Goal: Transaction & Acquisition: Purchase product/service

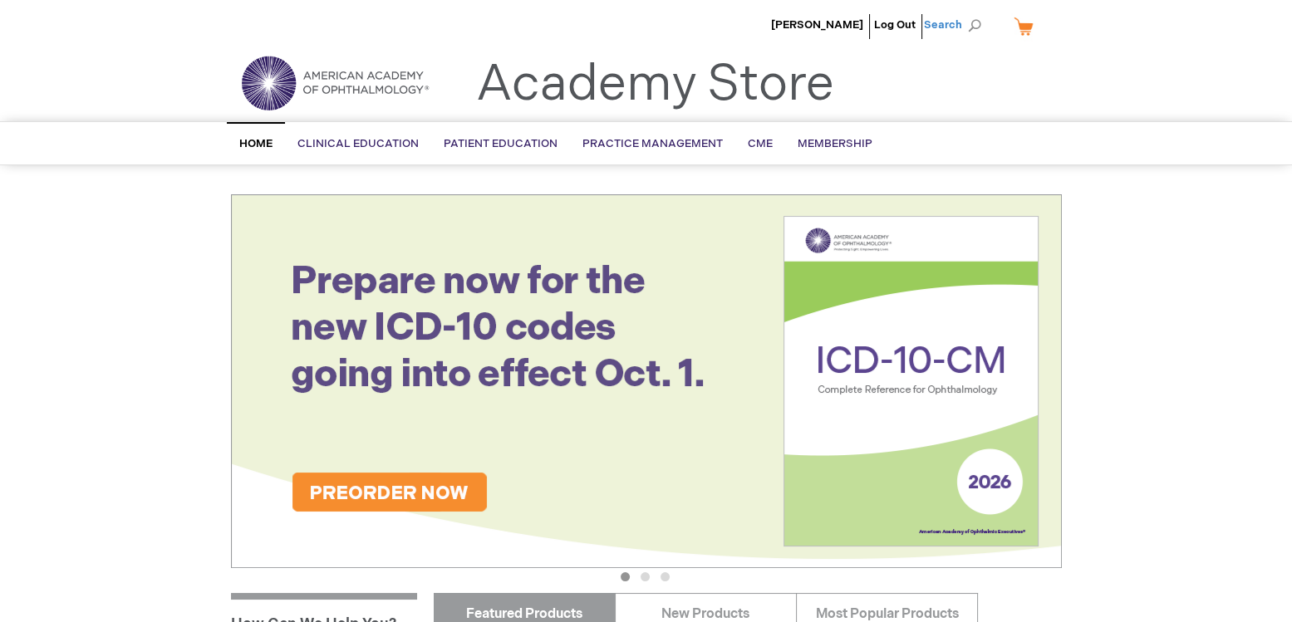
click at [972, 23] on span "Search" at bounding box center [955, 24] width 63 height 33
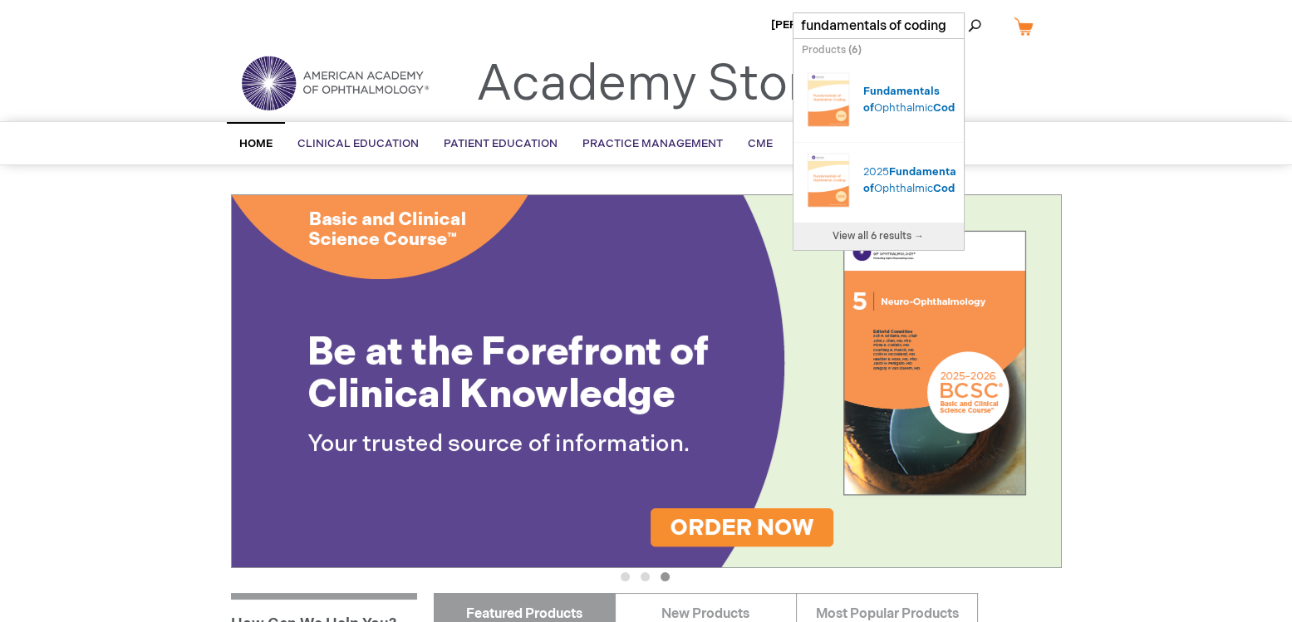
type input "fundamentals of coding"
click at [968, 12] on button "Search" at bounding box center [974, 25] width 13 height 27
drag, startPoint x: 909, startPoint y: 174, endPoint x: 885, endPoint y: 169, distance: 24.6
click at [909, 174] on span "Fundamentals" at bounding box center [927, 171] width 76 height 13
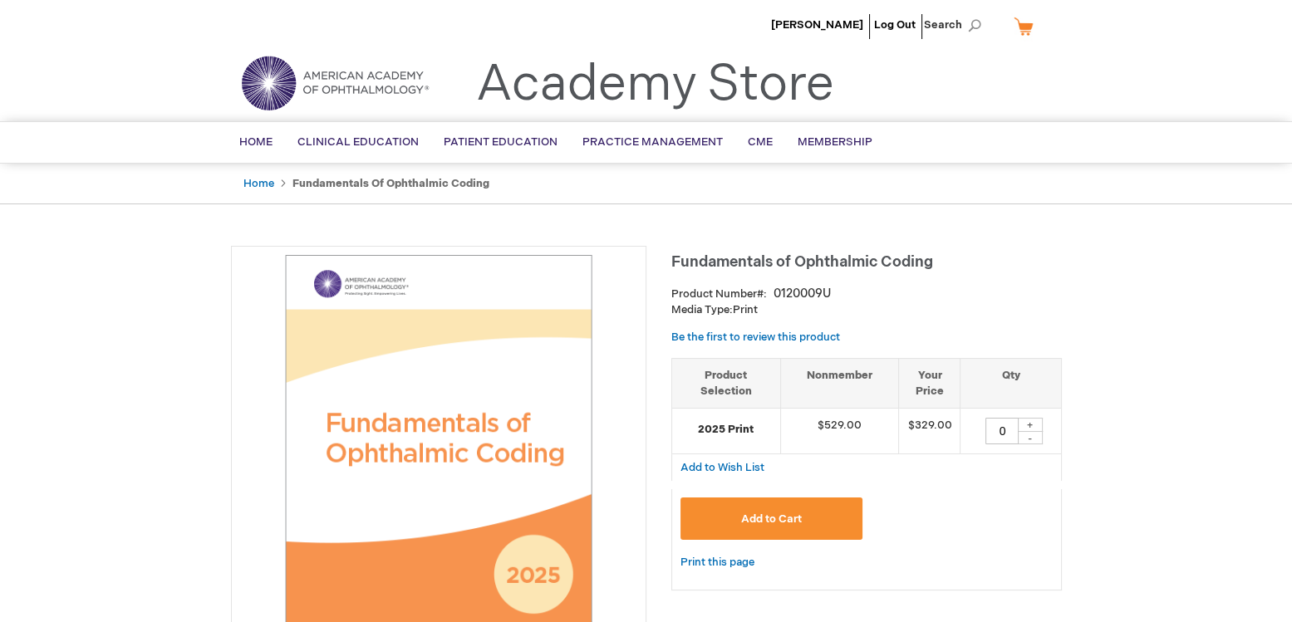
click at [1032, 422] on div "+" at bounding box center [1030, 425] width 25 height 14
type input "1"
click at [757, 513] on span "Add to Cart" at bounding box center [771, 519] width 61 height 13
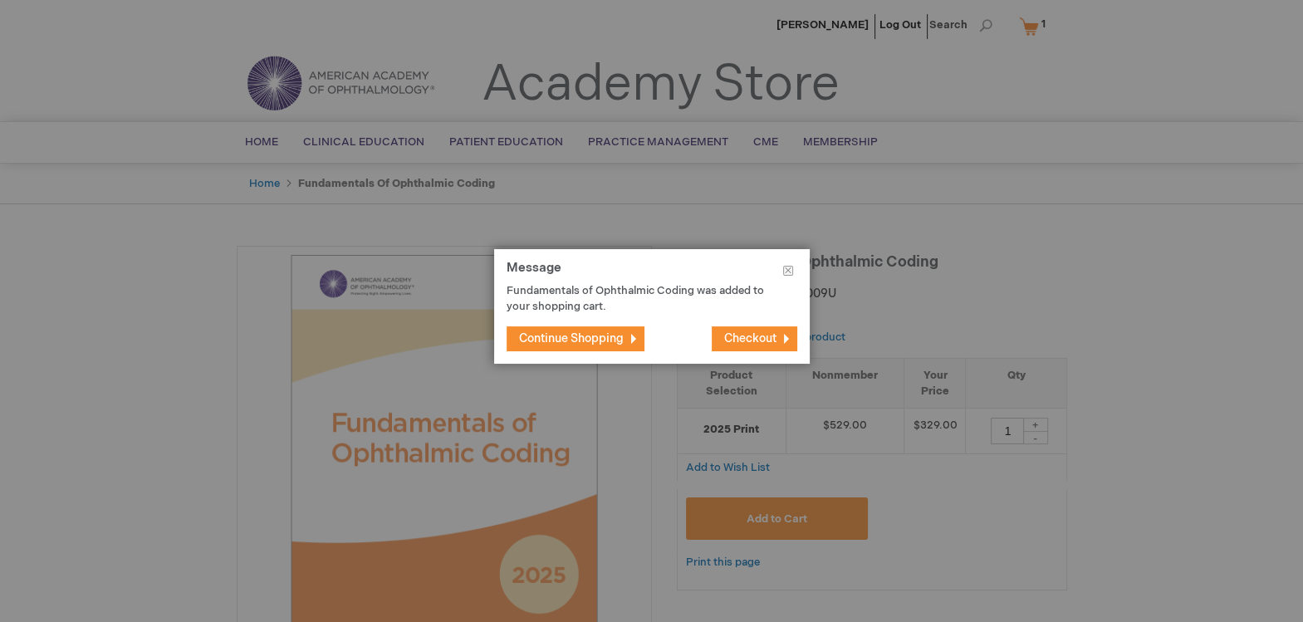
click at [593, 340] on span "Continue Shopping" at bounding box center [571, 338] width 105 height 14
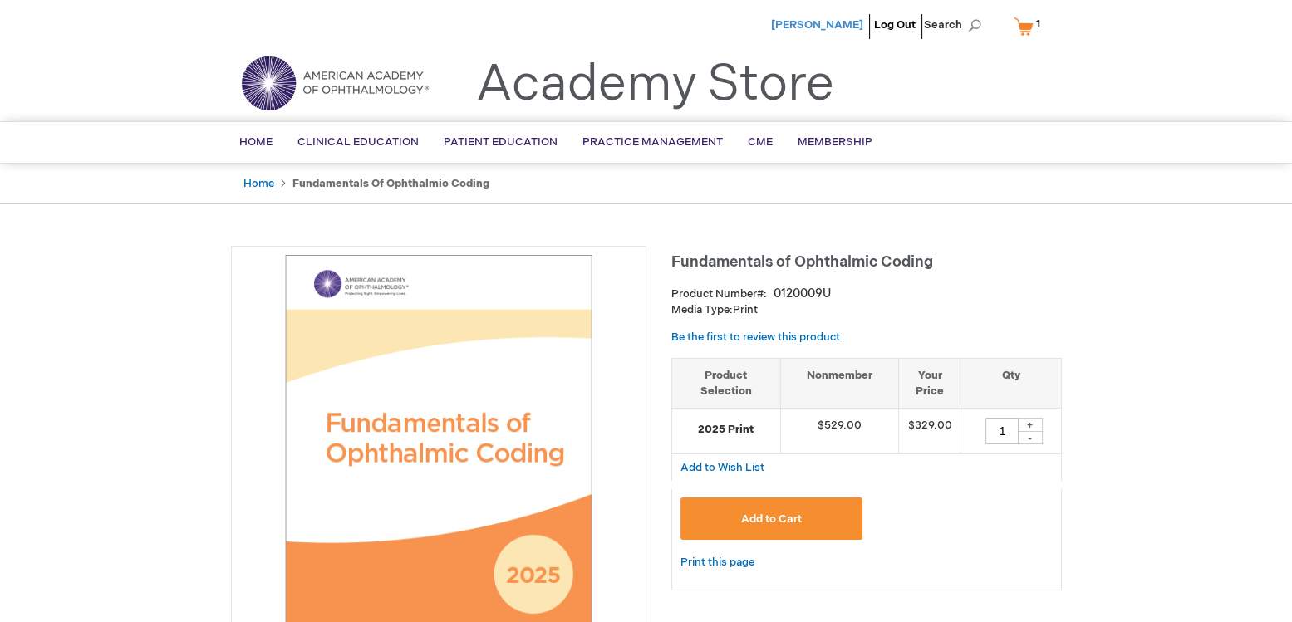
click at [840, 22] on span "[PERSON_NAME]" at bounding box center [817, 24] width 92 height 13
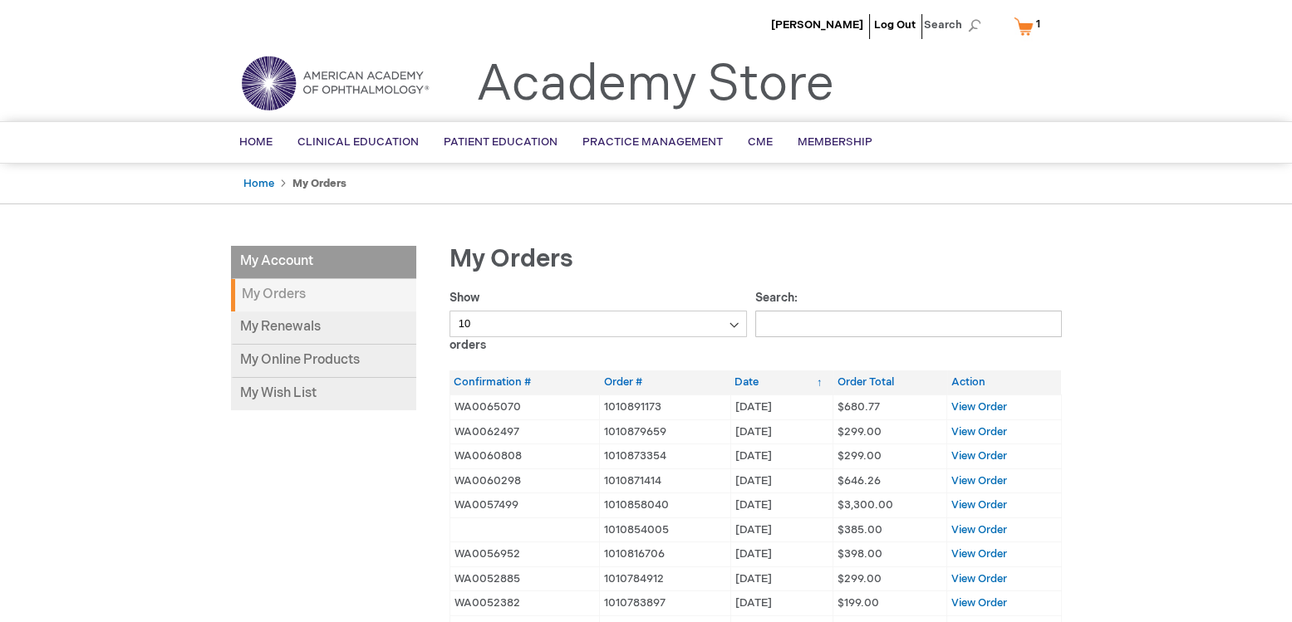
click at [313, 289] on strong "My Orders" at bounding box center [323, 295] width 185 height 32
click at [256, 297] on strong "My Orders" at bounding box center [323, 295] width 185 height 32
click at [255, 292] on strong "My Orders" at bounding box center [323, 295] width 185 height 32
click at [258, 291] on strong "My Orders" at bounding box center [323, 295] width 185 height 32
click at [261, 287] on strong "My Orders" at bounding box center [323, 295] width 185 height 32
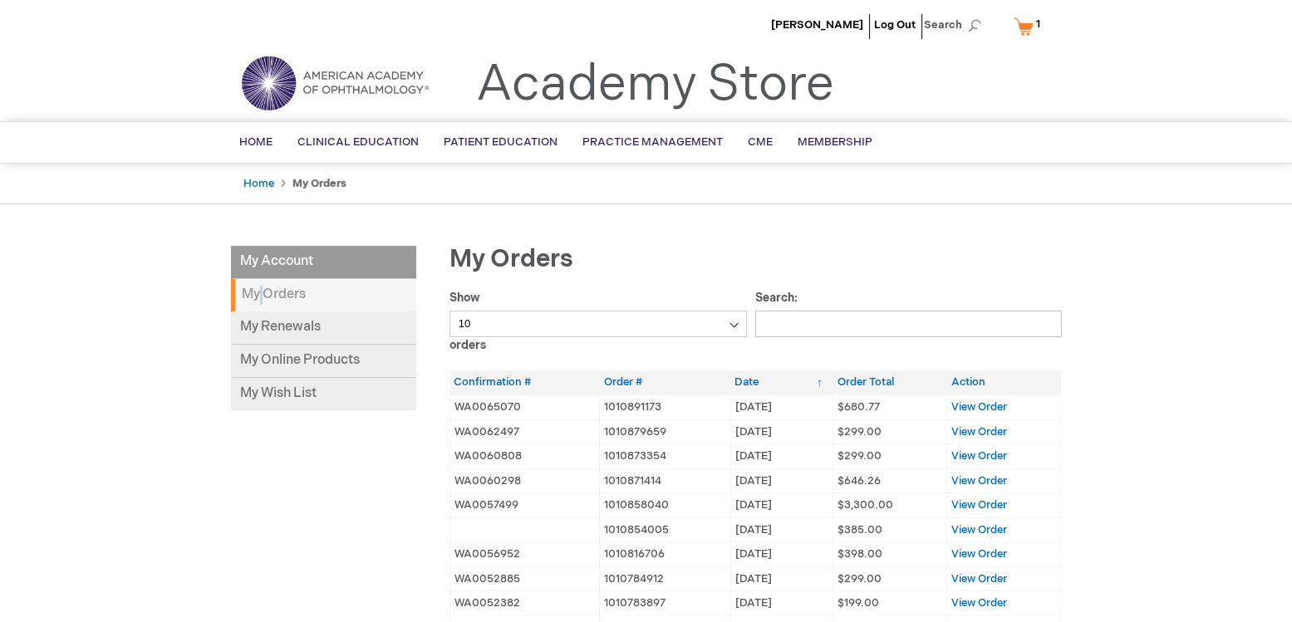
click at [260, 284] on strong "My Orders" at bounding box center [323, 295] width 185 height 32
click at [302, 301] on strong "My Orders" at bounding box center [323, 295] width 185 height 32
click at [337, 367] on link "My Online Products" at bounding box center [323, 361] width 185 height 33
click at [436, 32] on ul "Sandie Felice Log Out Search" at bounding box center [646, 29] width 856 height 58
drag, startPoint x: 282, startPoint y: 298, endPoint x: 292, endPoint y: 297, distance: 10.1
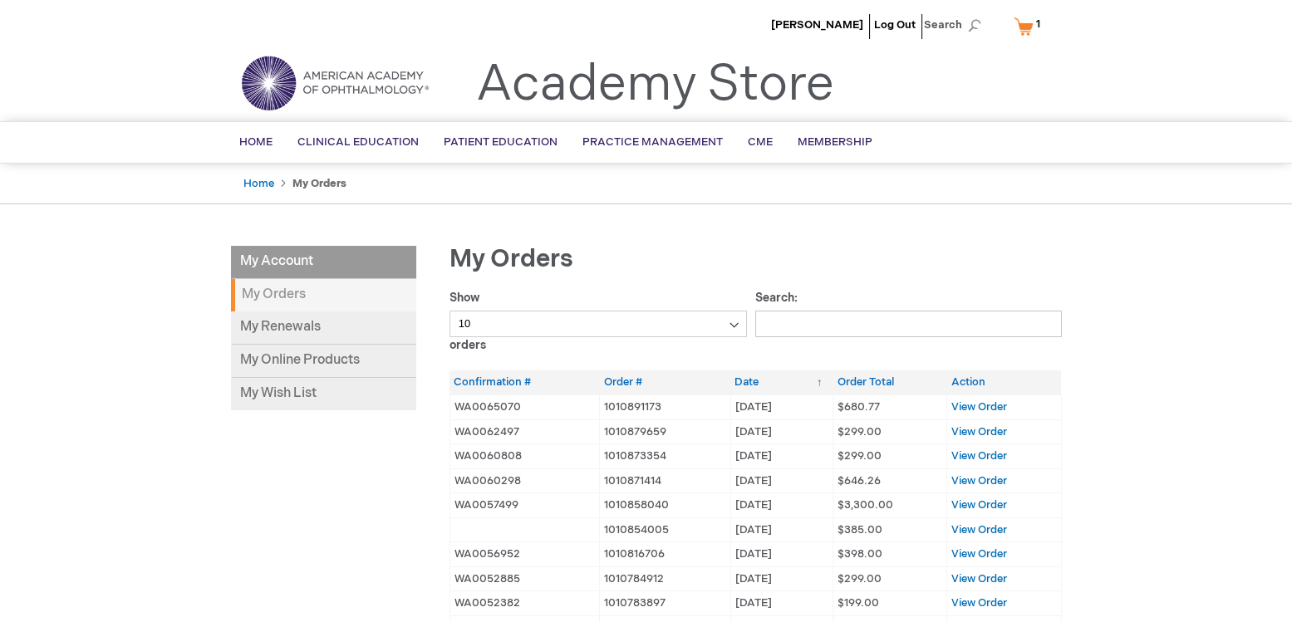
click at [285, 298] on strong "My Orders" at bounding box center [323, 295] width 185 height 32
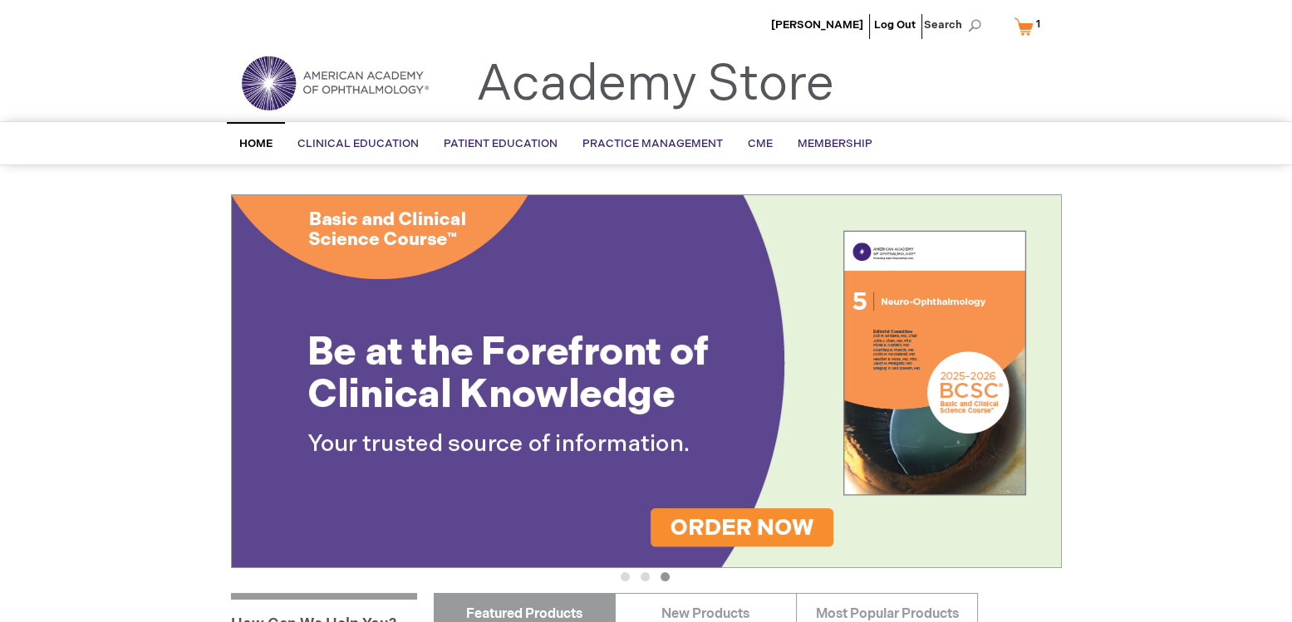
click at [1025, 26] on link "My Cart 1 1 items" at bounding box center [1030, 26] width 41 height 29
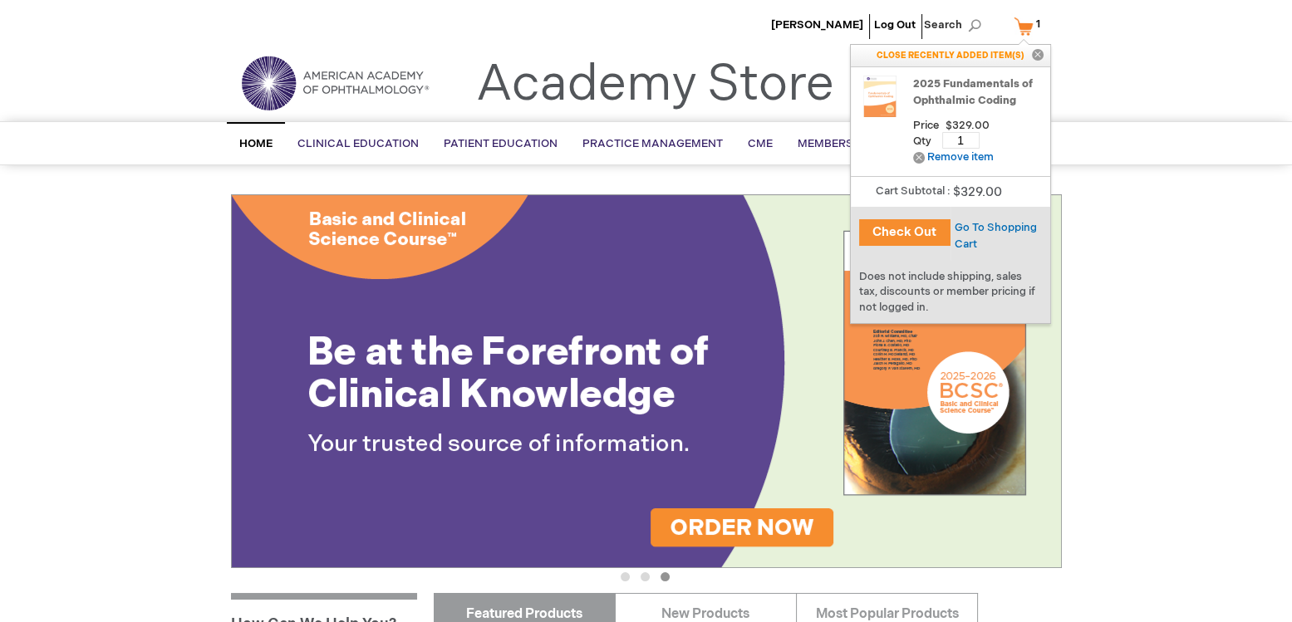
click at [923, 232] on button "Check Out" at bounding box center [904, 232] width 91 height 27
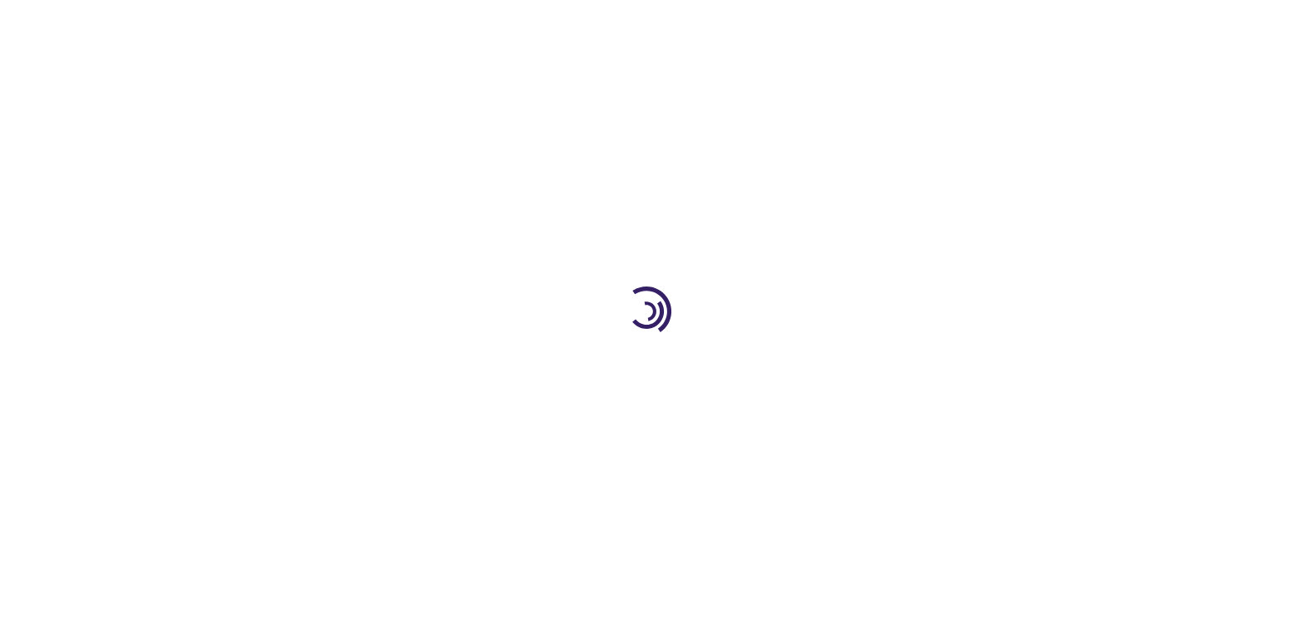
select select "US"
select select "22"
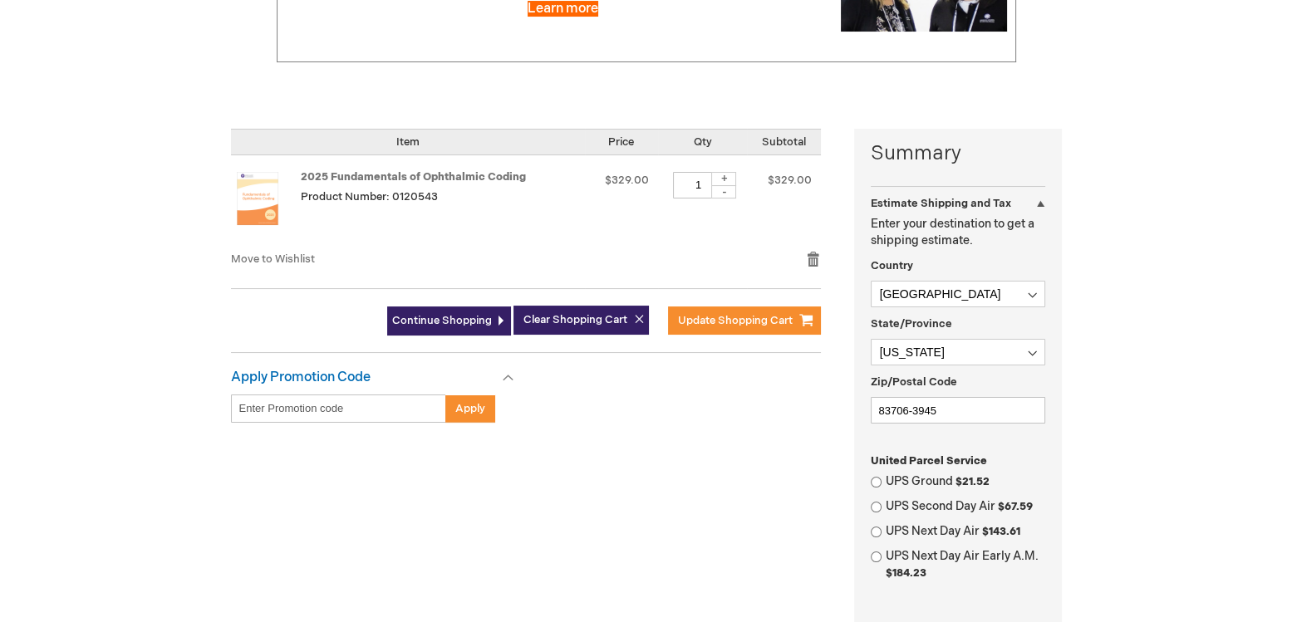
scroll to position [302, 0]
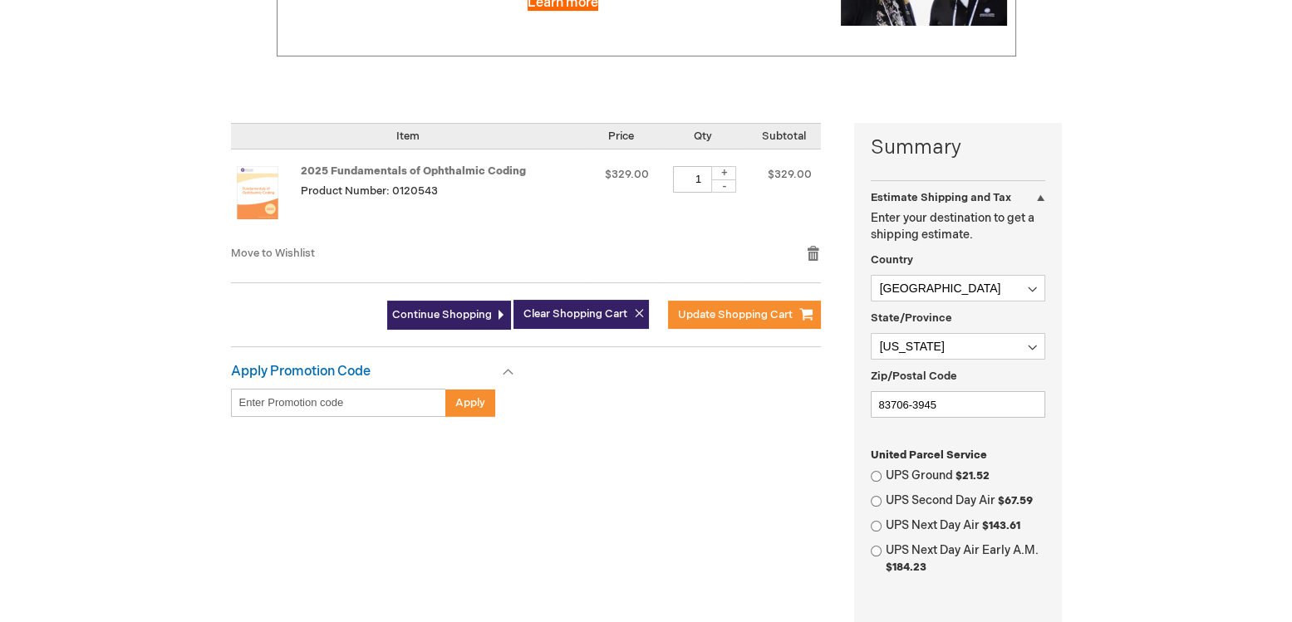
click at [1175, 155] on div "Sandie Felice Log Out Search My Cart 1 1 items CLOSE RECENTLY ADDED ITEM(S) Clo…" at bounding box center [646, 414] width 1292 height 1432
drag, startPoint x: 659, startPoint y: 352, endPoint x: 1212, endPoint y: 237, distance: 565.2
click at [1214, 237] on div "Sandie Felice Log Out Search My Cart 1 1 items CLOSE RECENTLY ADDED ITEM(S) Clo…" at bounding box center [646, 414] width 1292 height 1432
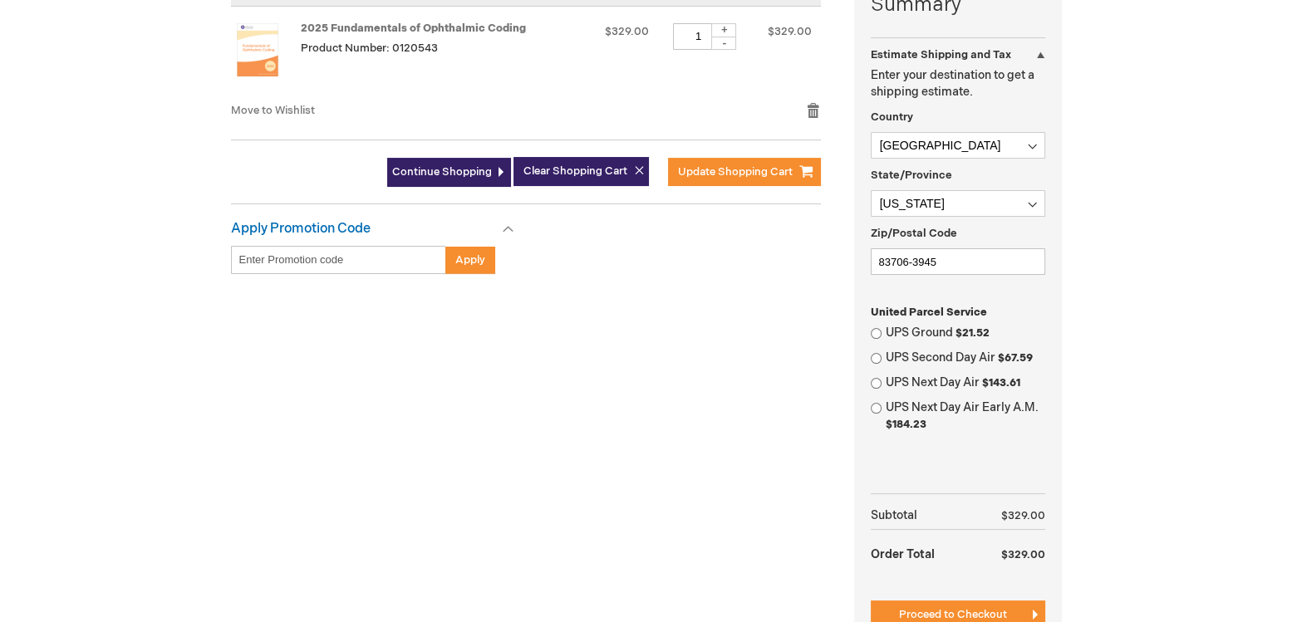
scroll to position [453, 0]
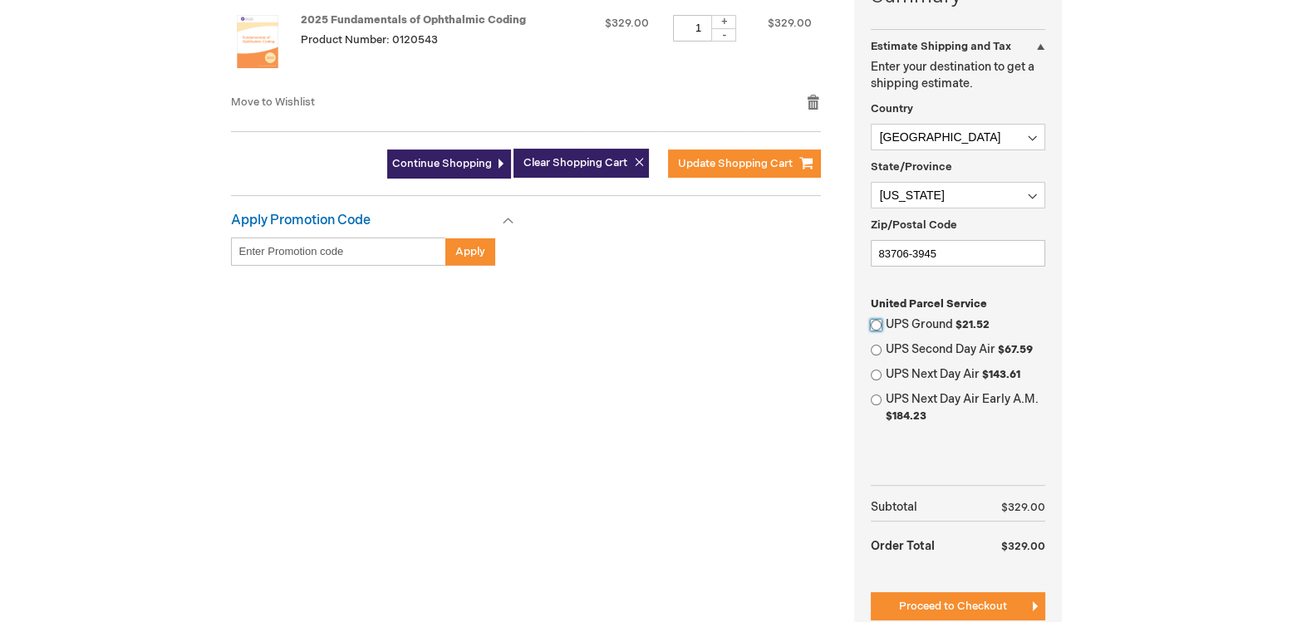
click at [878, 322] on input "UPS Ground $21.52" at bounding box center [876, 325] width 11 height 11
radio input "true"
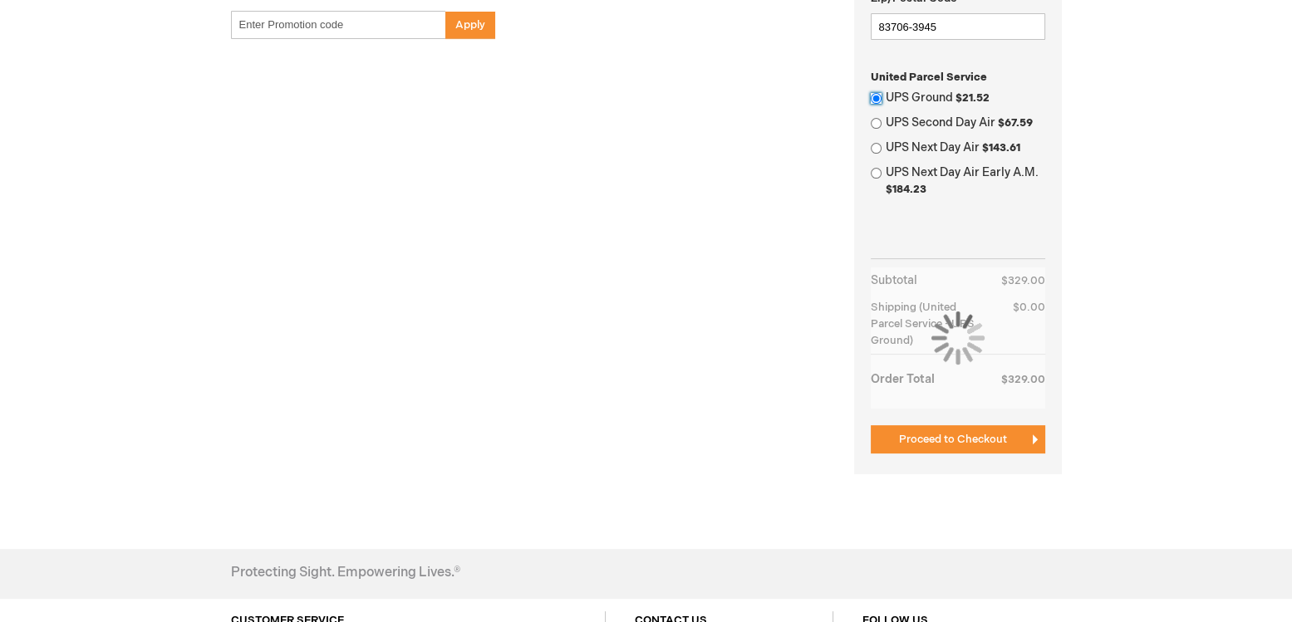
scroll to position [755, 0]
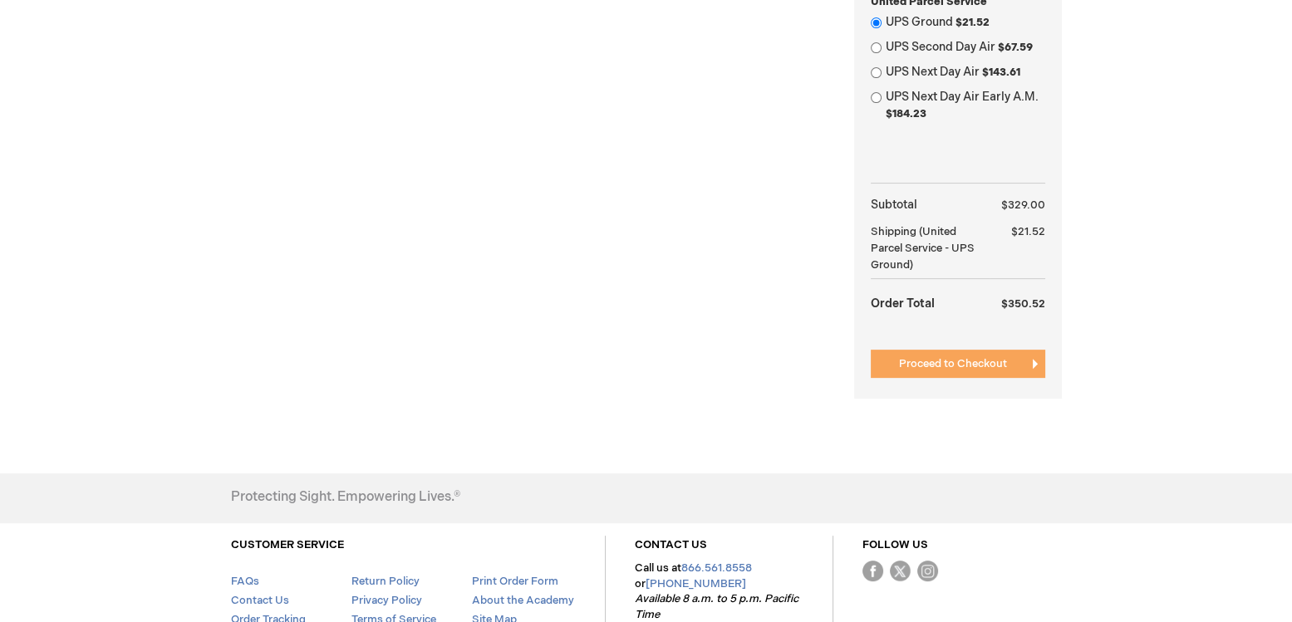
click at [991, 362] on span "Proceed to Checkout" at bounding box center [953, 363] width 108 height 13
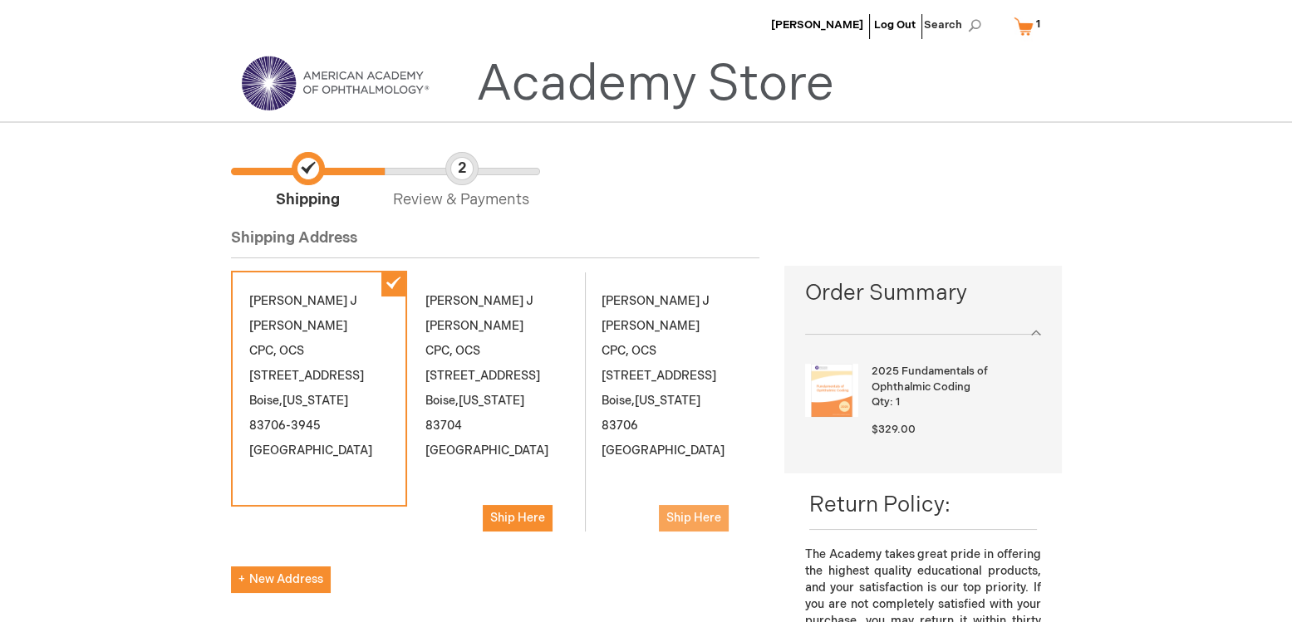
click at [703, 511] on span "Ship Here" at bounding box center [693, 518] width 55 height 14
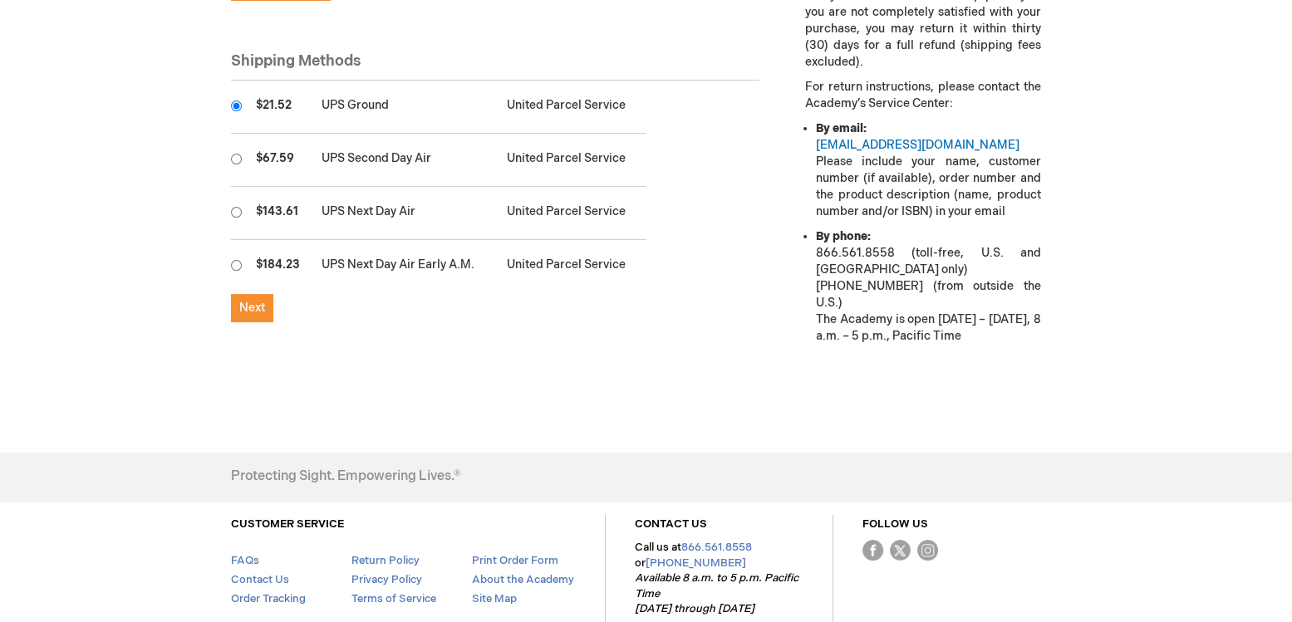
scroll to position [604, 0]
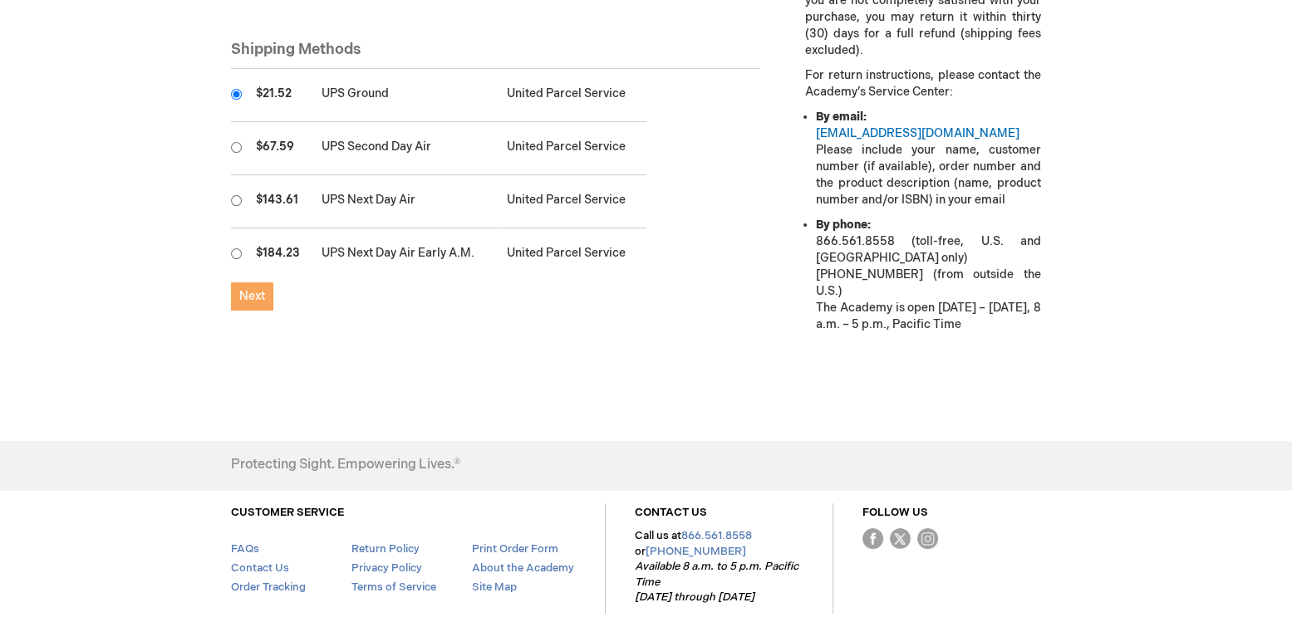
click at [250, 300] on span "Next" at bounding box center [252, 296] width 26 height 14
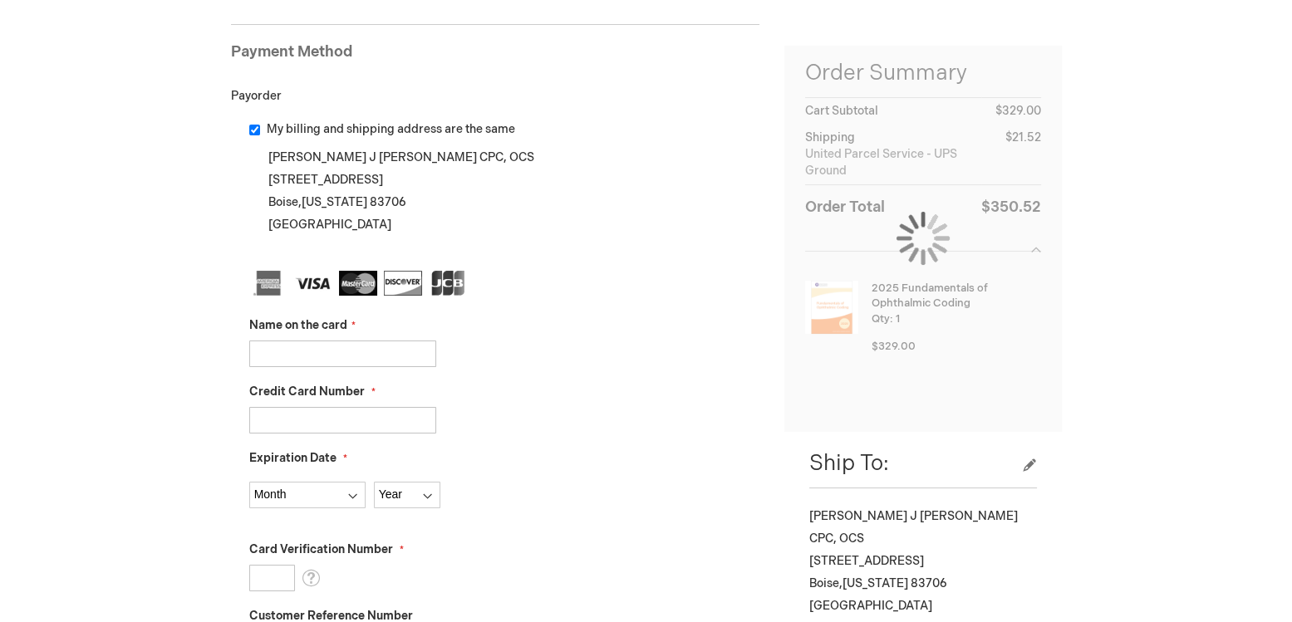
scroll to position [226, 0]
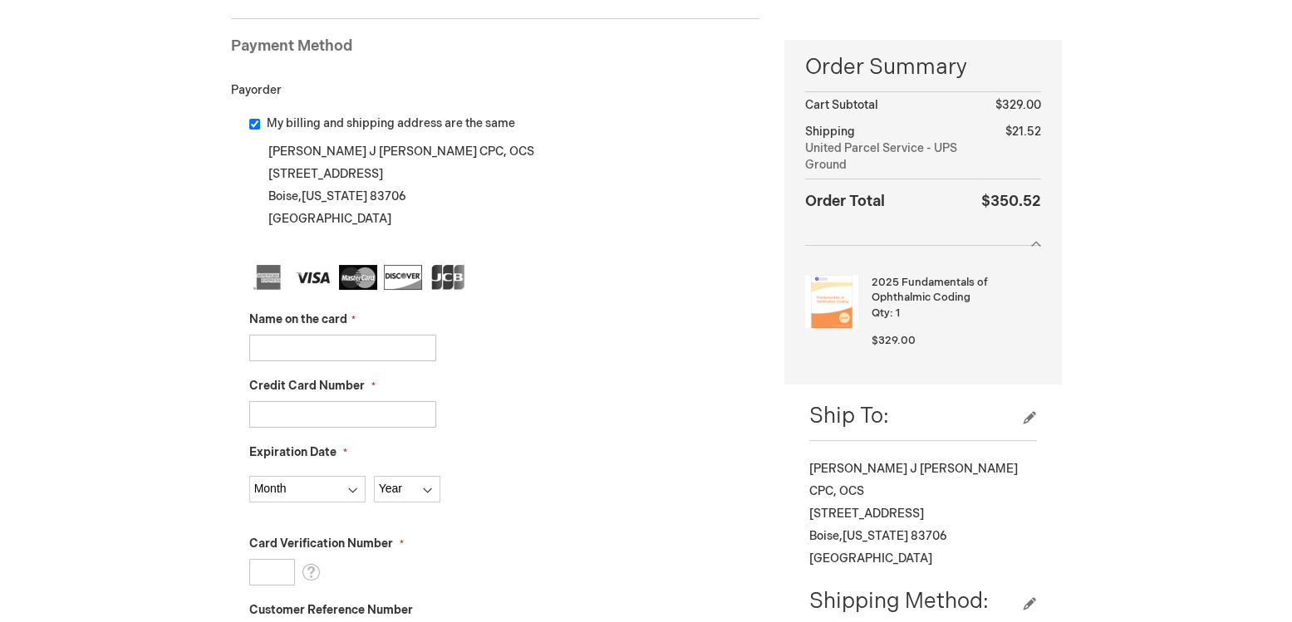
drag, startPoint x: 332, startPoint y: 341, endPoint x: 292, endPoint y: 345, distance: 40.1
click at [331, 335] on input "Name on the card" at bounding box center [342, 348] width 187 height 27
type input "Louis Pennow"
click at [277, 410] on input "Credit Card Number" at bounding box center [342, 414] width 187 height 27
type input "4798511028513210"
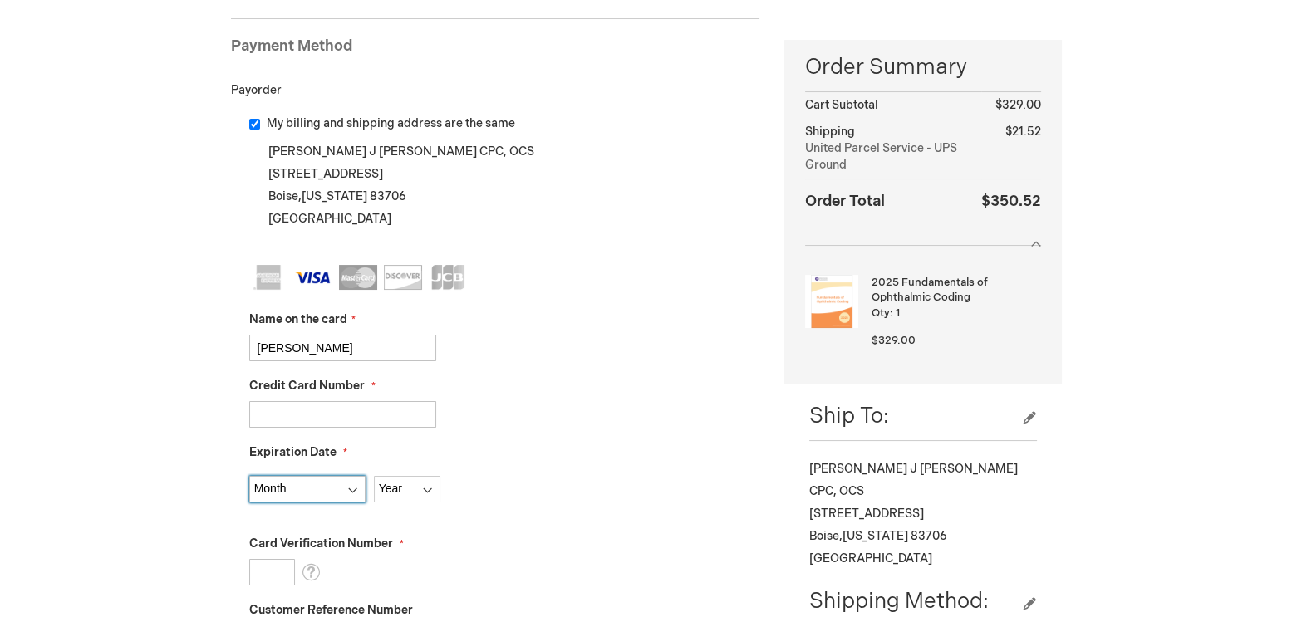
click at [307, 493] on select "Month 01 - January 02 - February 03 - March 04 - April 05 - May 06 - June 07 - …" at bounding box center [307, 489] width 116 height 27
select select "7"
click at [249, 476] on select "Month 01 - January 02 - February 03 - March 04 - April 05 - May 06 - June 07 - …" at bounding box center [307, 489] width 116 height 27
click at [409, 490] on select "Year 2025 2026 2027 2028 2029 2030 2031 2032 2033 2034 2035" at bounding box center [407, 489] width 66 height 27
select select "2026"
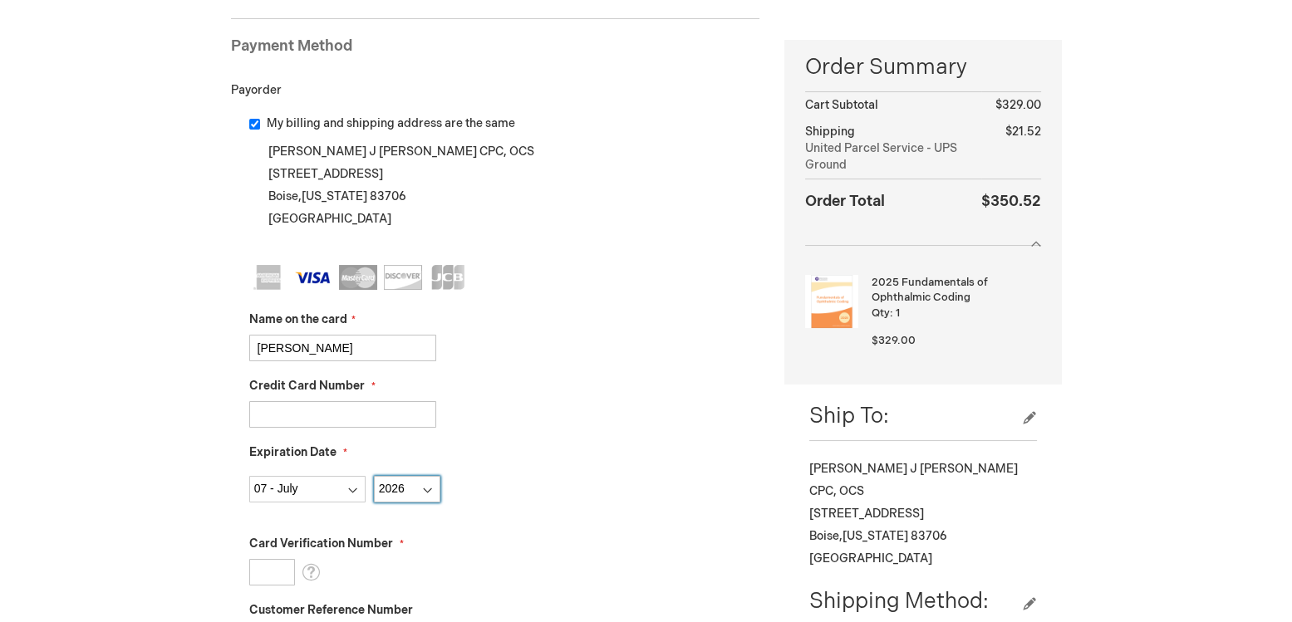
click at [374, 476] on select "Year 2025 2026 2027 2028 2029 2030 2031 2032 2033 2034 2035" at bounding box center [407, 489] width 66 height 27
drag, startPoint x: 285, startPoint y: 572, endPoint x: 268, endPoint y: 572, distance: 16.6
click at [285, 572] on input "Card Verification Number" at bounding box center [272, 572] width 46 height 27
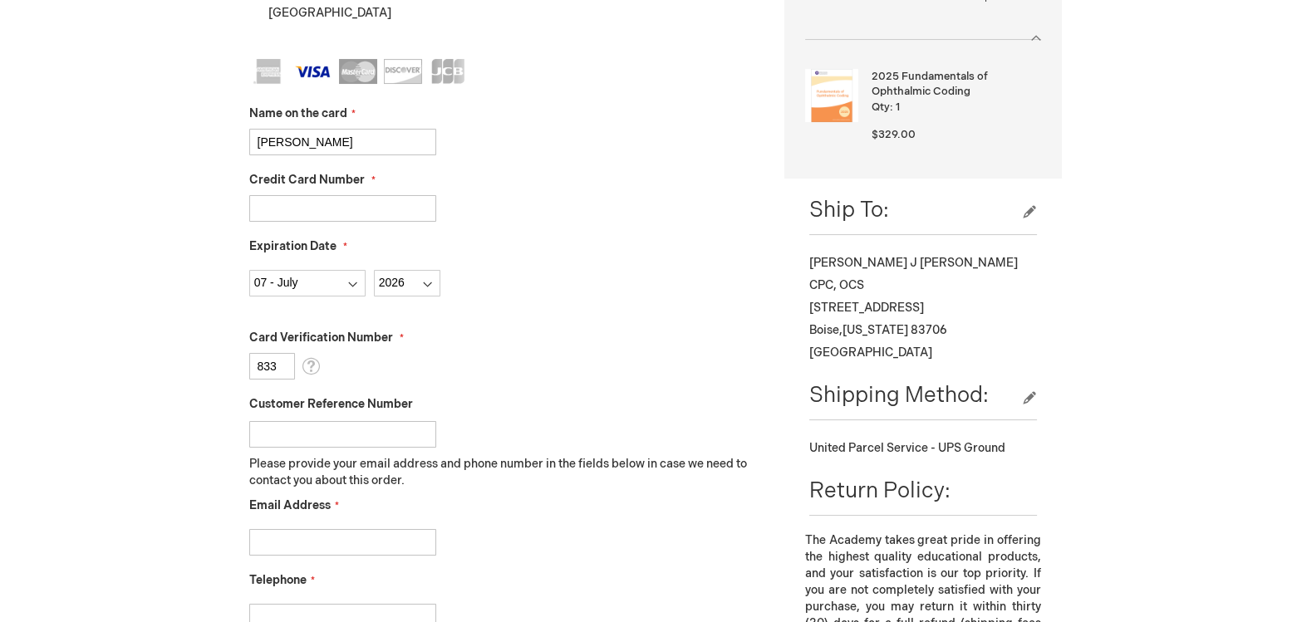
scroll to position [453, 0]
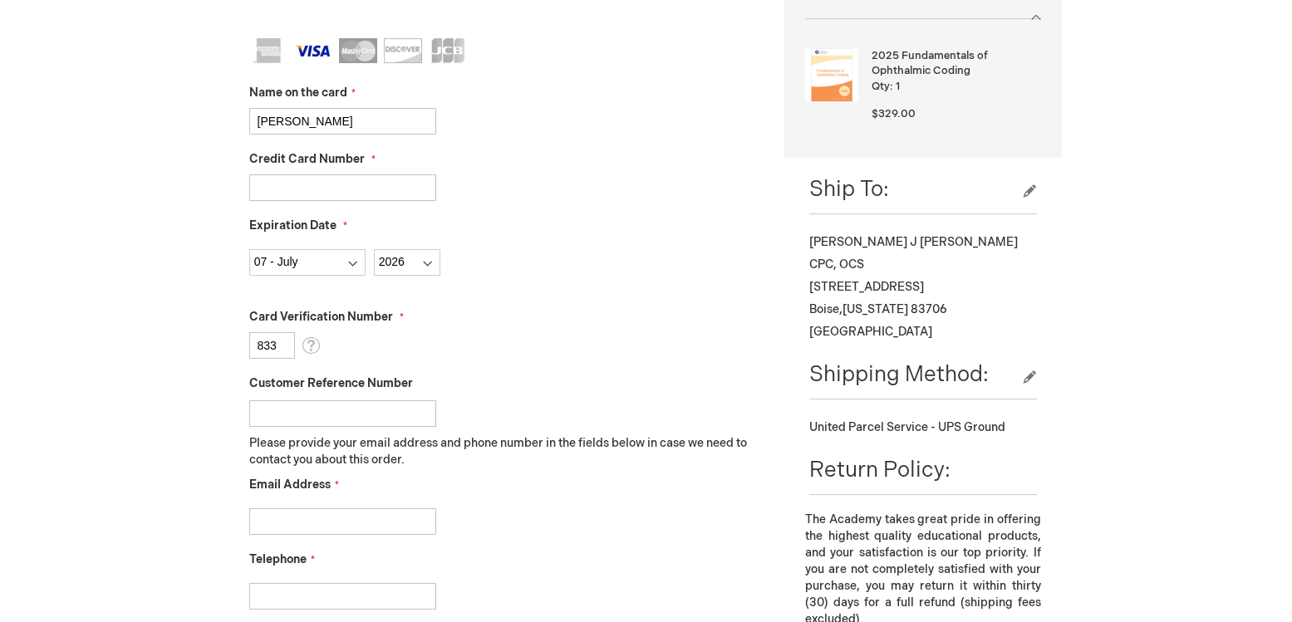
type input "833"
click at [316, 419] on input "Customer Reference Number" at bounding box center [342, 413] width 187 height 27
type input "[PERSON_NAME]"
click at [281, 525] on input "Email Address" at bounding box center [342, 521] width 187 height 27
type input "sfelice@heceye.com"
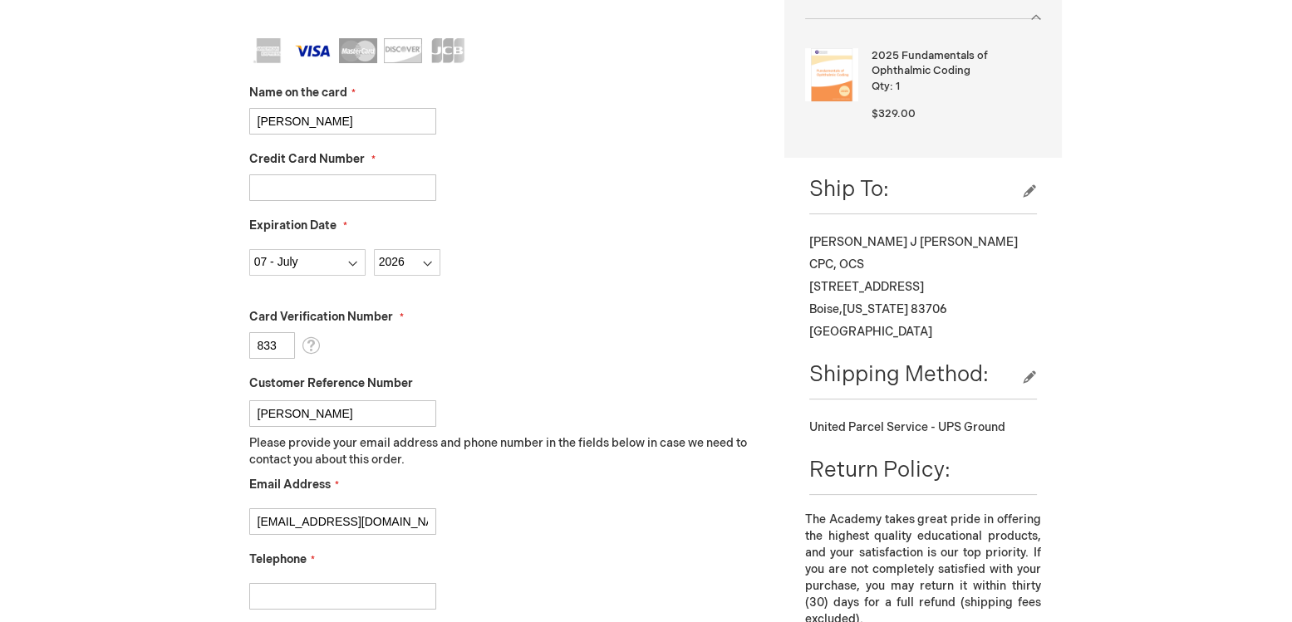
type input "2083368700"
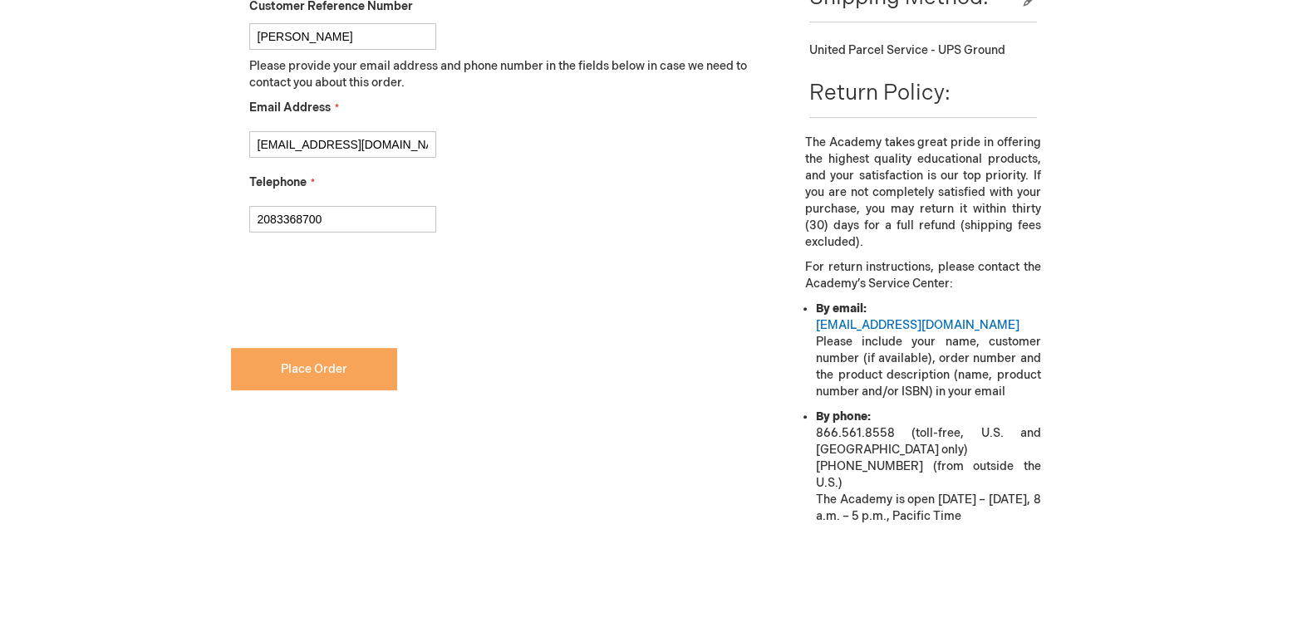
scroll to position [830, 0]
checkbox input "true"
click at [356, 367] on button "Place Order" at bounding box center [314, 369] width 166 height 42
